Goal: Find specific page/section: Find specific page/section

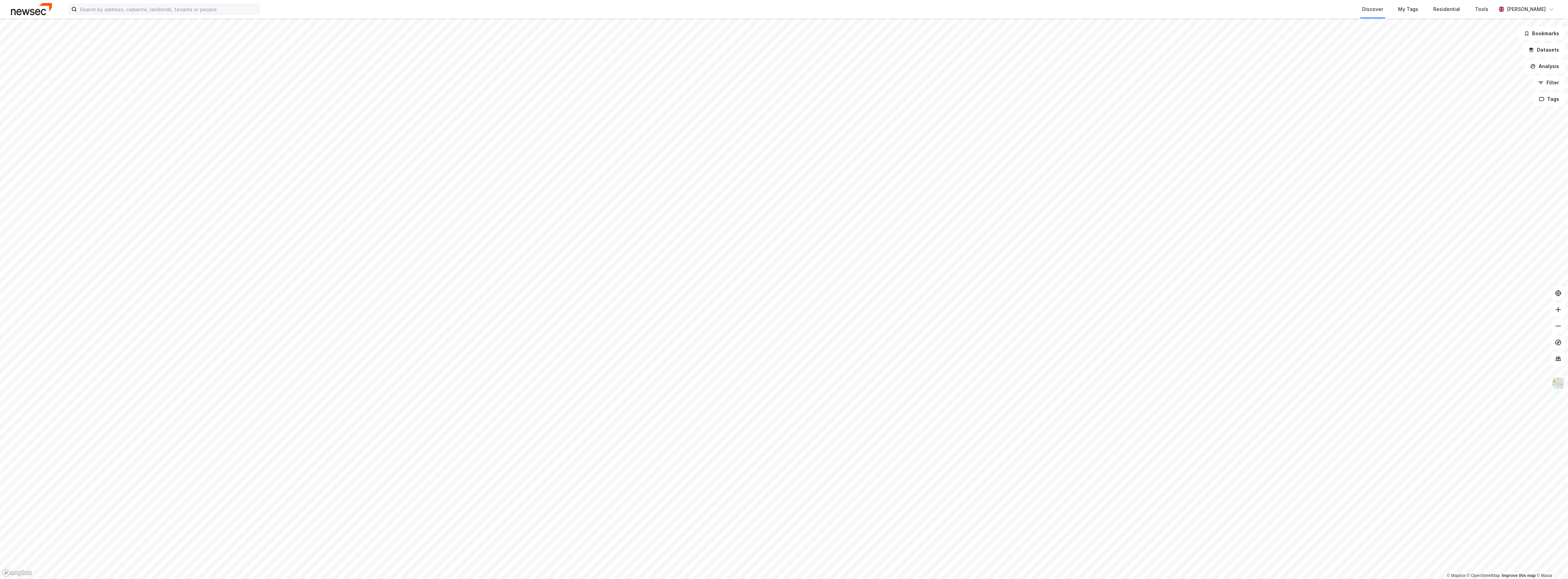
click at [178, 4] on div "Discover My Tags Residential Tools Kristian Henanger" at bounding box center [784, 9] width 1568 height 18
click at [181, 15] on label at bounding box center [164, 9] width 192 height 11
click at [181, 15] on input at bounding box center [168, 9] width 183 height 10
click at [181, 9] on input at bounding box center [168, 9] width 183 height 10
paste input "Arendalsgata 12 C, 0463 Oslo"
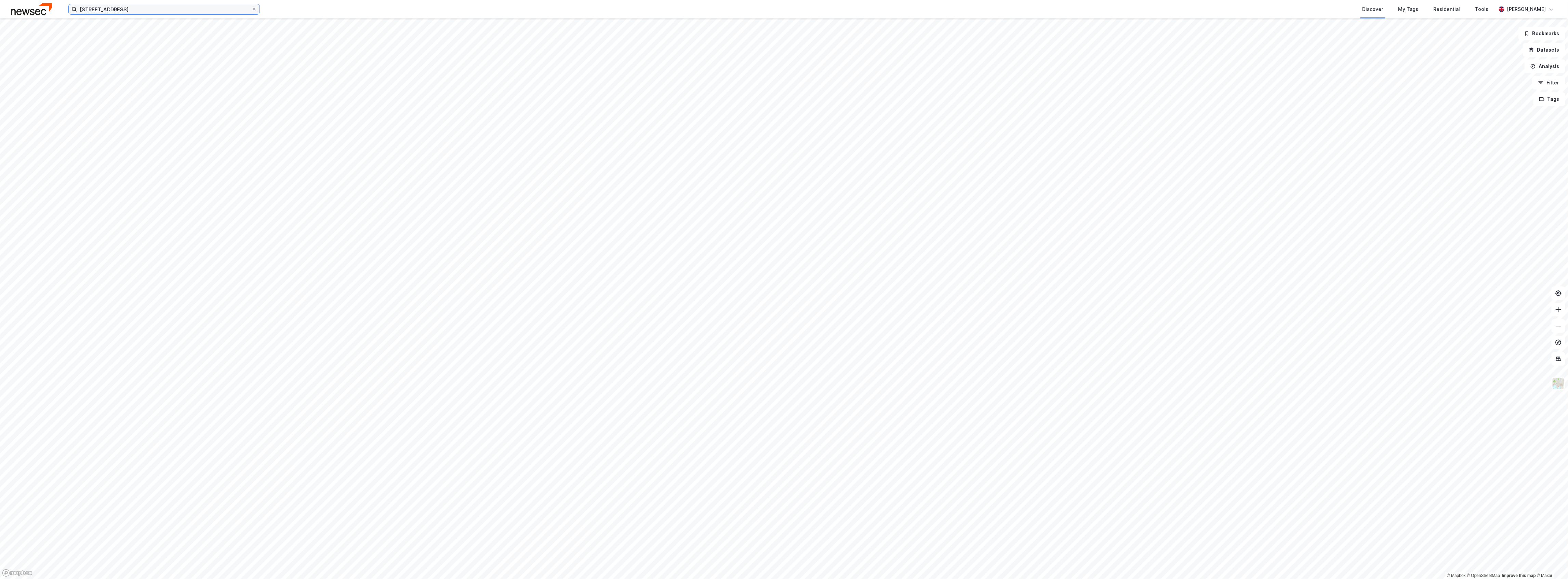
type input "Arendalsgata 12 C, 0463 Oslox"
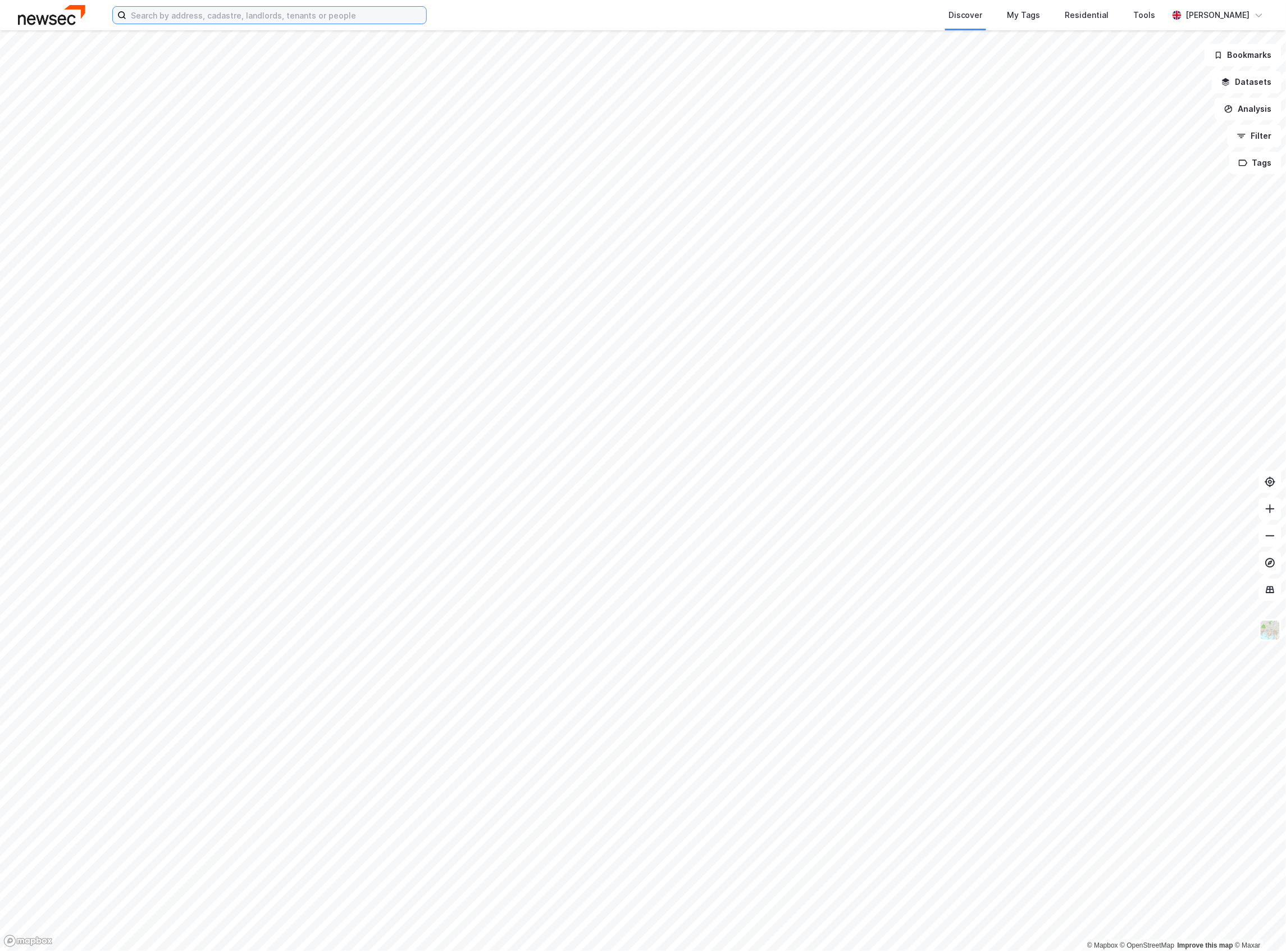
click at [136, 8] on input at bounding box center [276, 15] width 300 height 17
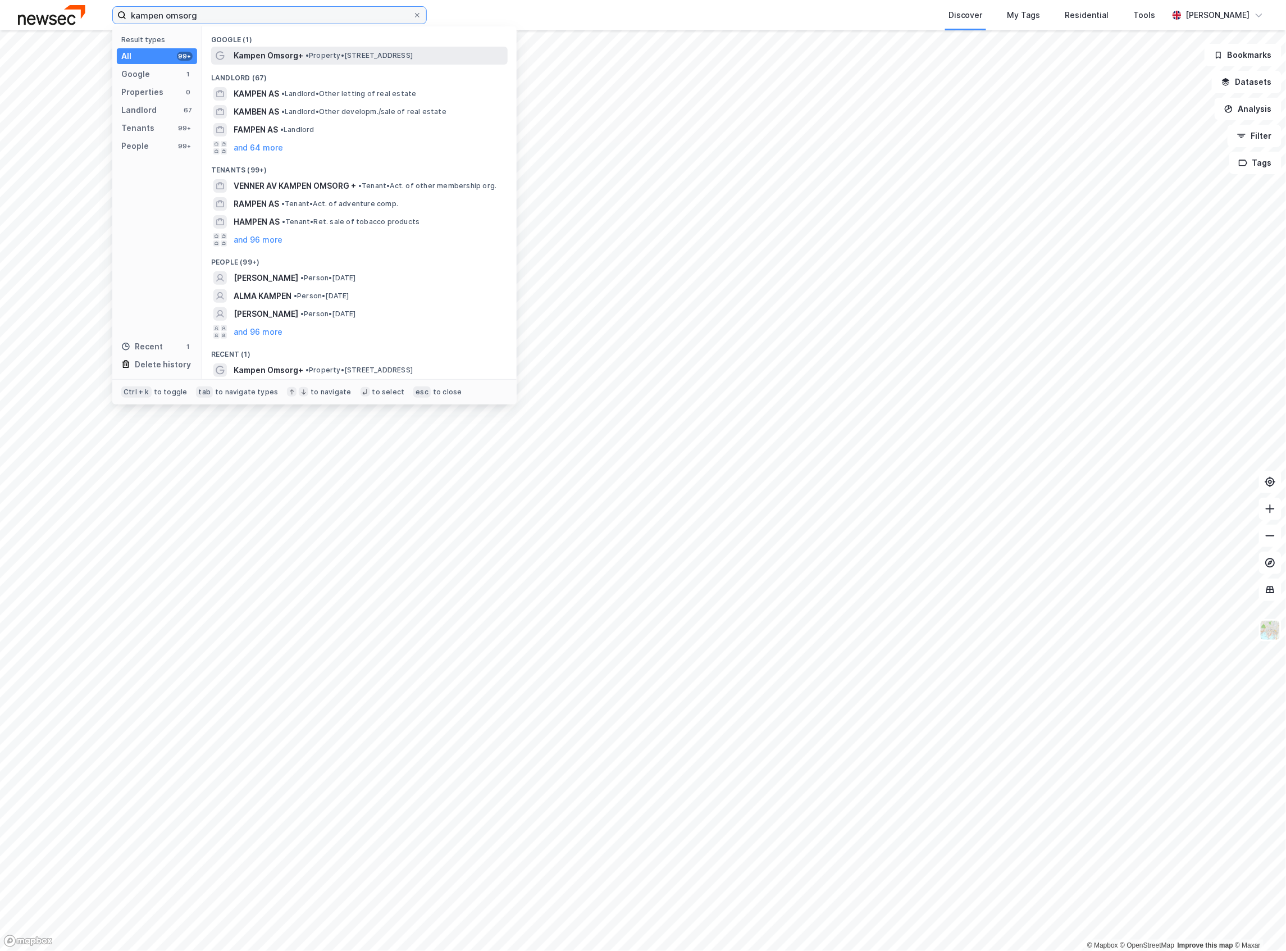
type input "kampen omsorg"
